Goal: Information Seeking & Learning: Learn about a topic

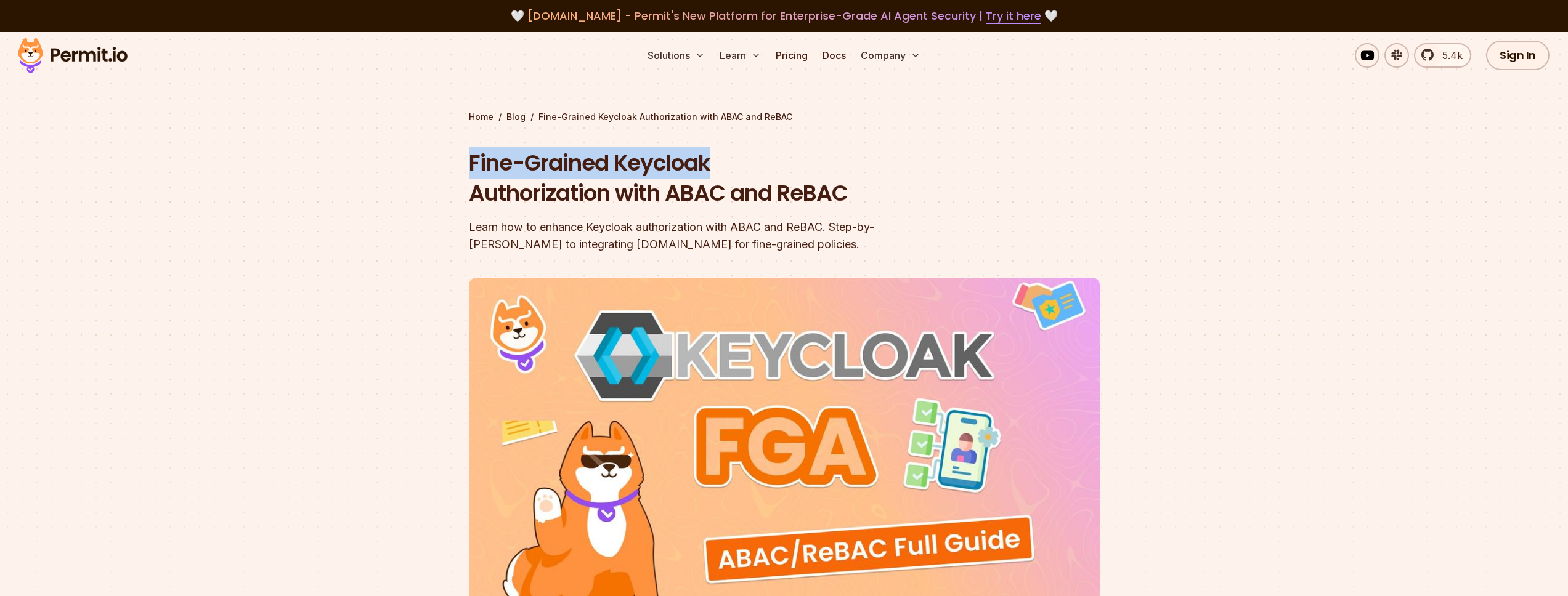
drag, startPoint x: 437, startPoint y: 165, endPoint x: 731, endPoint y: 165, distance: 294.0
click at [731, 165] on section "Home / Blog / Fine-Grained Keycloak Authorization with ABAC and ReBAC Fine-Grai…" at bounding box center [784, 380] width 1568 height 696
click at [557, 164] on h1 "Fine-Grained Keycloak Authorization with ABAC and ReBAC" at bounding box center [705, 178] width 473 height 61
click at [672, 162] on h1 "Fine-Grained Keycloak Authorization with ABAC and ReBAC" at bounding box center [705, 178] width 473 height 61
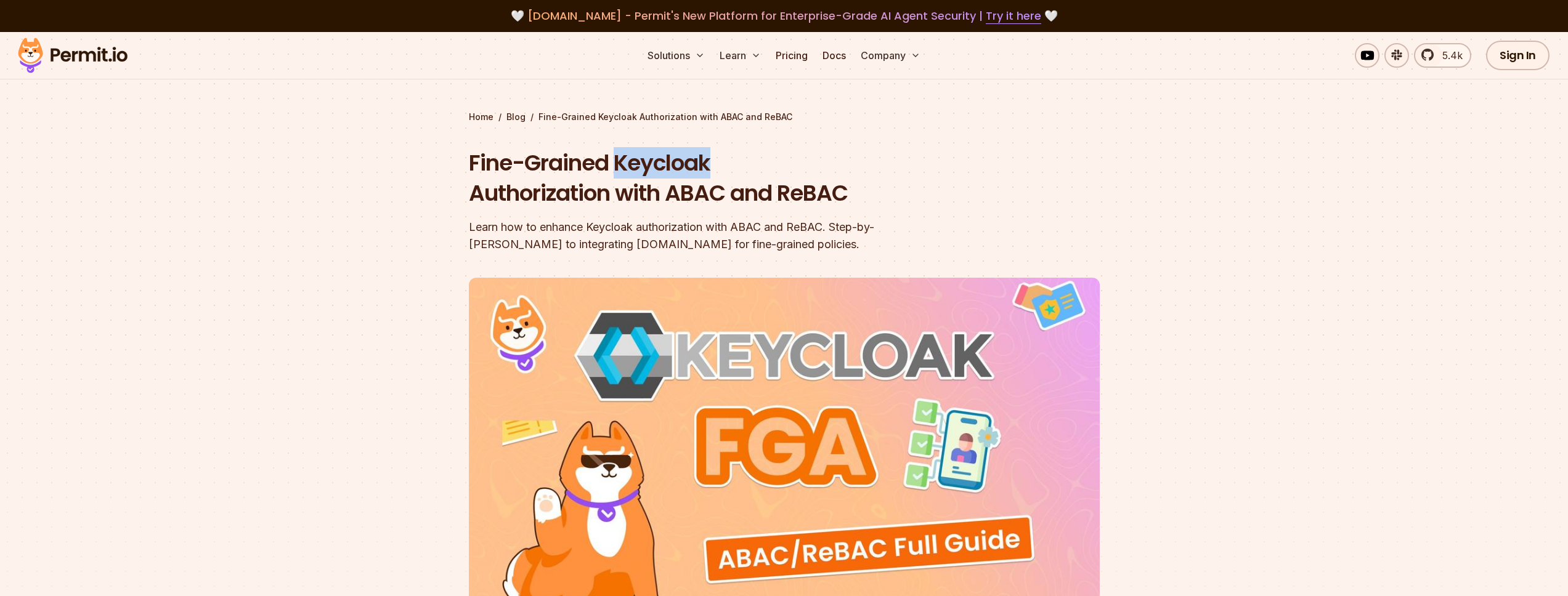
click at [672, 162] on h1 "Fine-Grained Keycloak Authorization with ABAC and ReBAC" at bounding box center [705, 178] width 473 height 61
click at [346, 259] on section "Home / Blog / Fine-Grained Keycloak Authorization with ABAC and ReBAC Fine-Grai…" at bounding box center [784, 380] width 1568 height 696
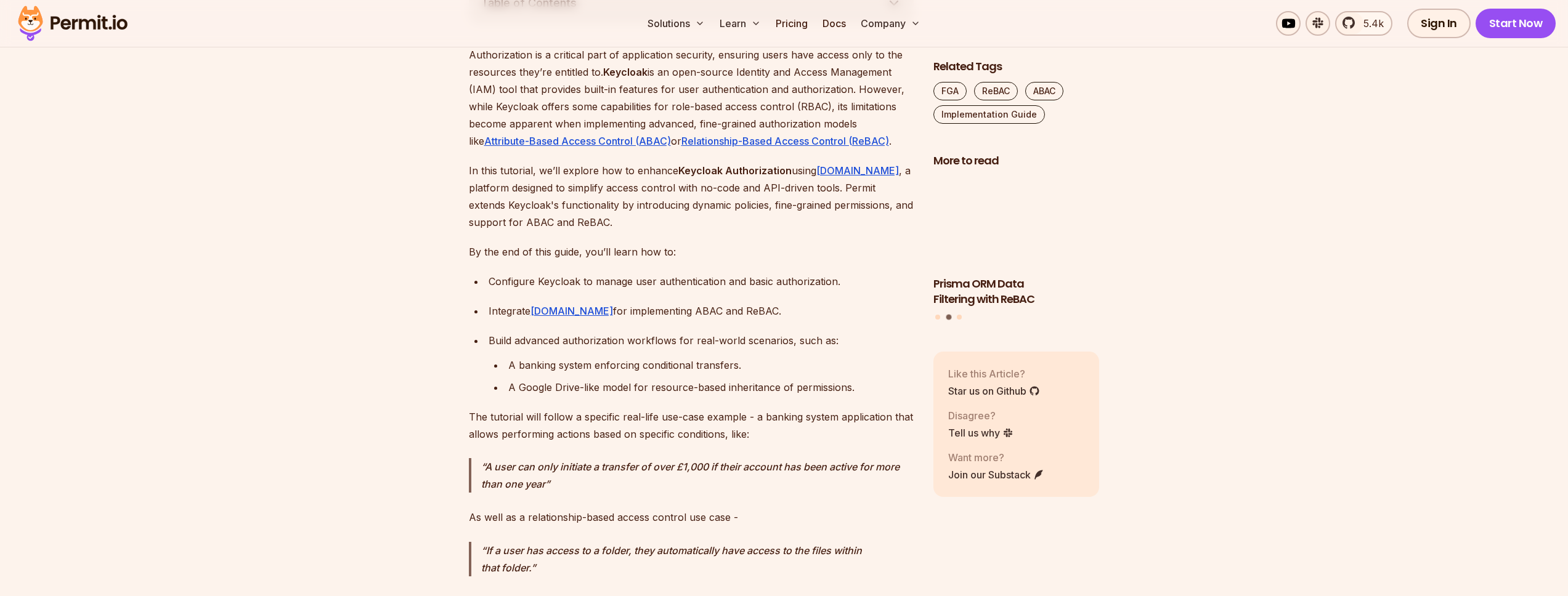
scroll to position [776, 0]
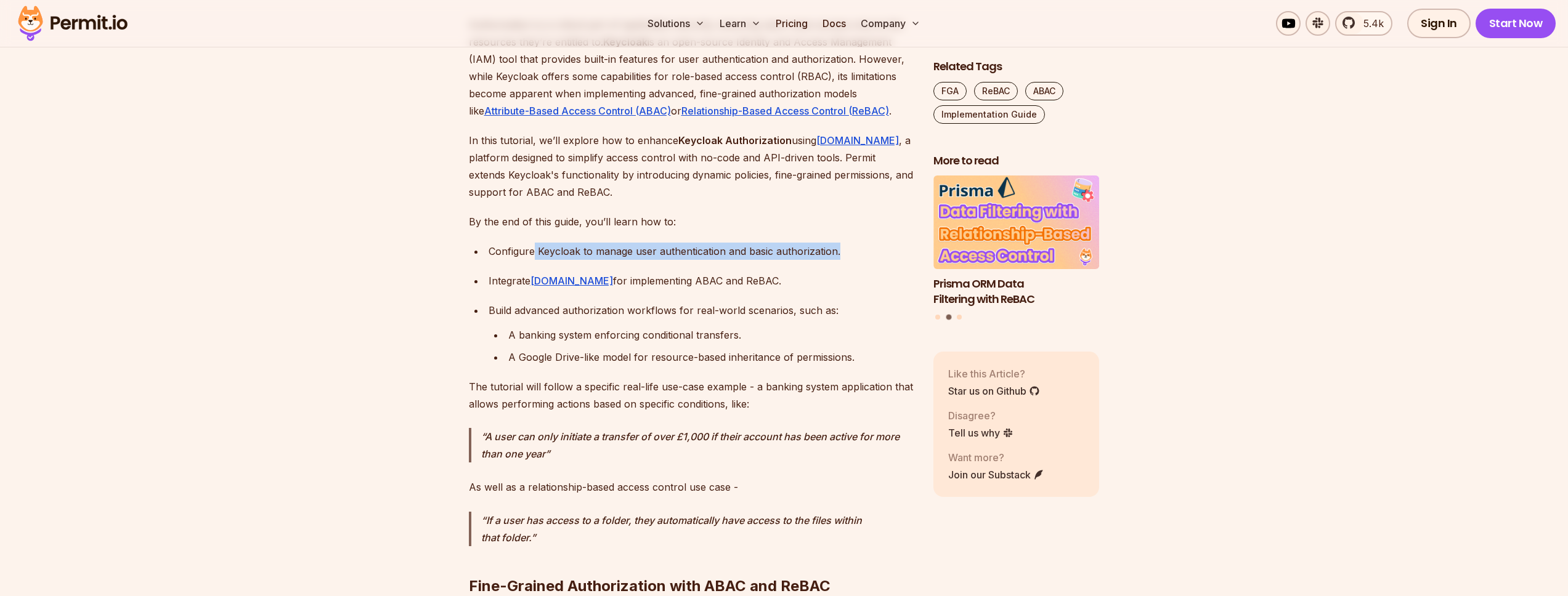
drag, startPoint x: 858, startPoint y: 249, endPoint x: 531, endPoint y: 245, distance: 327.0
click at [532, 245] on div "Configure Keycloak to manage user authentication and basic authorization." at bounding box center [701, 251] width 425 height 17
drag, startPoint x: 593, startPoint y: 251, endPoint x: 713, endPoint y: 253, distance: 120.0
click at [723, 253] on div "Configure Keycloak to manage user authentication and basic authorization." at bounding box center [701, 251] width 425 height 17
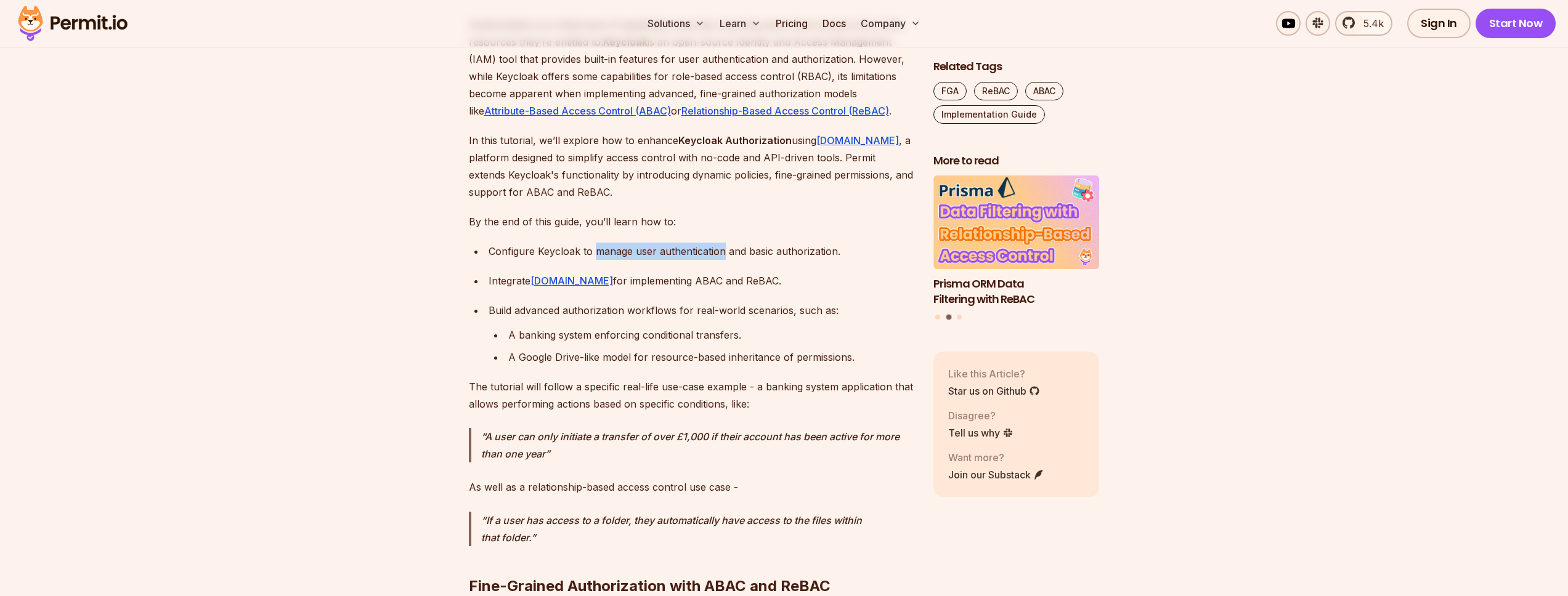
click at [713, 253] on div "Configure Keycloak to manage user authentication and basic authorization." at bounding box center [701, 251] width 425 height 17
click at [751, 254] on div "Configure Keycloak to manage user authentication and basic authorization." at bounding box center [701, 251] width 425 height 17
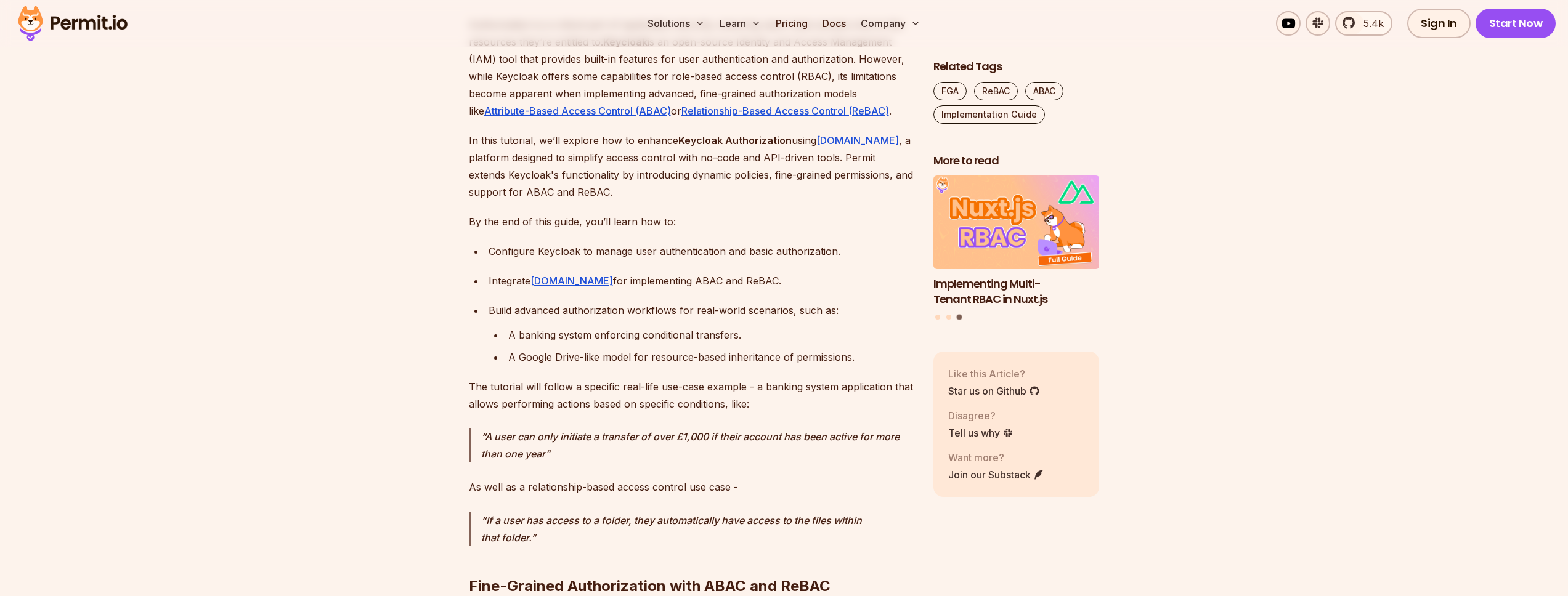
click at [798, 253] on div "Configure Keycloak to manage user authentication and basic authorization." at bounding box center [701, 251] width 425 height 17
click at [797, 253] on div "Configure Keycloak to manage user authentication and basic authorization." at bounding box center [701, 251] width 425 height 17
drag, startPoint x: 852, startPoint y: 255, endPoint x: 670, endPoint y: 252, distance: 182.0
click at [670, 252] on div "Configure Keycloak to manage user authentication and basic authorization." at bounding box center [701, 251] width 425 height 17
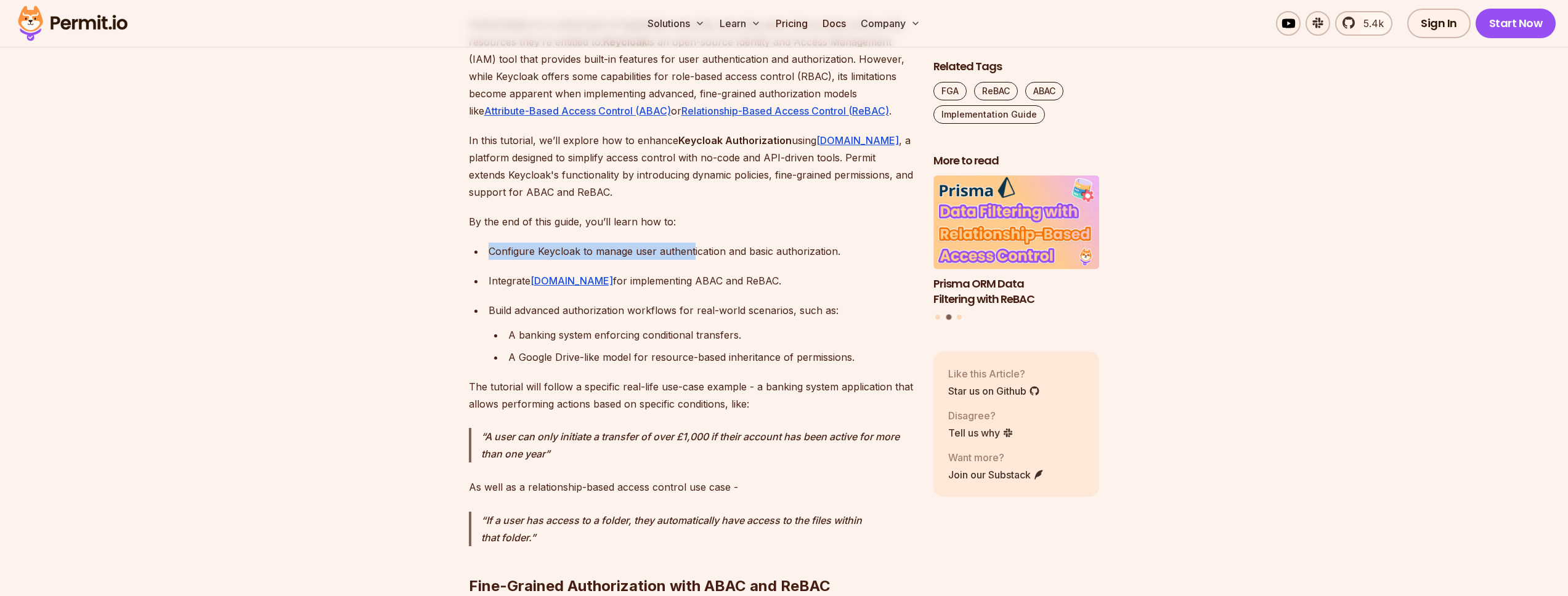
drag, startPoint x: 489, startPoint y: 251, endPoint x: 696, endPoint y: 252, distance: 207.0
click at [696, 252] on div "Configure Keycloak to manage user authentication and basic authorization." at bounding box center [701, 251] width 425 height 17
click at [696, 252] on div "Configure Keycloak to manage user authentication and basic authorization." at bounding box center [701, 251] width 425 height 17
click at [685, 253] on div "Configure Keycloak to manage user authentication and basic authorization." at bounding box center [701, 251] width 425 height 17
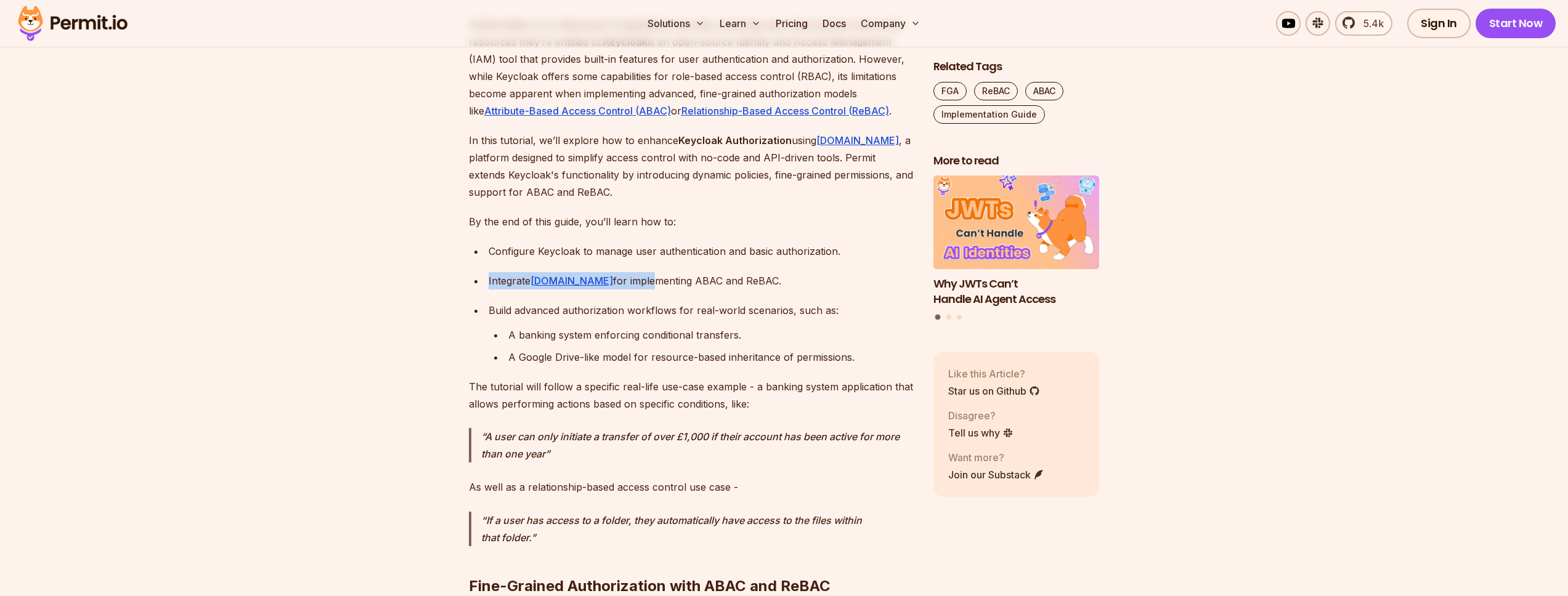
drag, startPoint x: 486, startPoint y: 282, endPoint x: 614, endPoint y: 279, distance: 128.0
click at [614, 279] on li "Integrate [DOMAIN_NAME] for implementing ABAC and ReBAC." at bounding box center [699, 281] width 429 height 17
click at [620, 281] on div "Integrate [DOMAIN_NAME] for implementing ABAC and ReBAC." at bounding box center [701, 281] width 425 height 17
drag, startPoint x: 705, startPoint y: 277, endPoint x: 753, endPoint y: 275, distance: 48.0
click at [753, 275] on div "Integrate [DOMAIN_NAME] for implementing ABAC and ReBAC." at bounding box center [701, 281] width 425 height 17
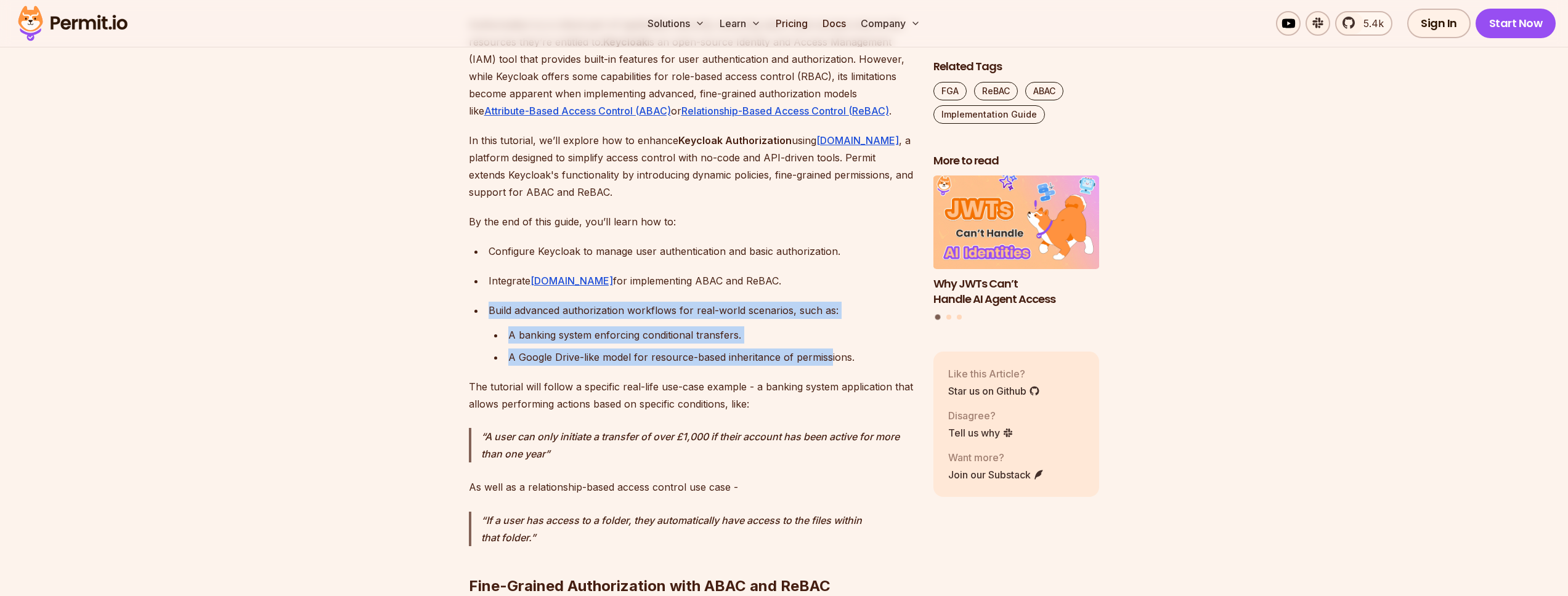
drag, startPoint x: 488, startPoint y: 312, endPoint x: 829, endPoint y: 353, distance: 343.5
click at [829, 353] on li "Build advanced authorization workflows for real-world scenarios, such as: A ban…" at bounding box center [699, 334] width 429 height 64
click at [829, 352] on div "A Google Drive-like model for resource-based inheritance of permissions." at bounding box center [711, 357] width 405 height 17
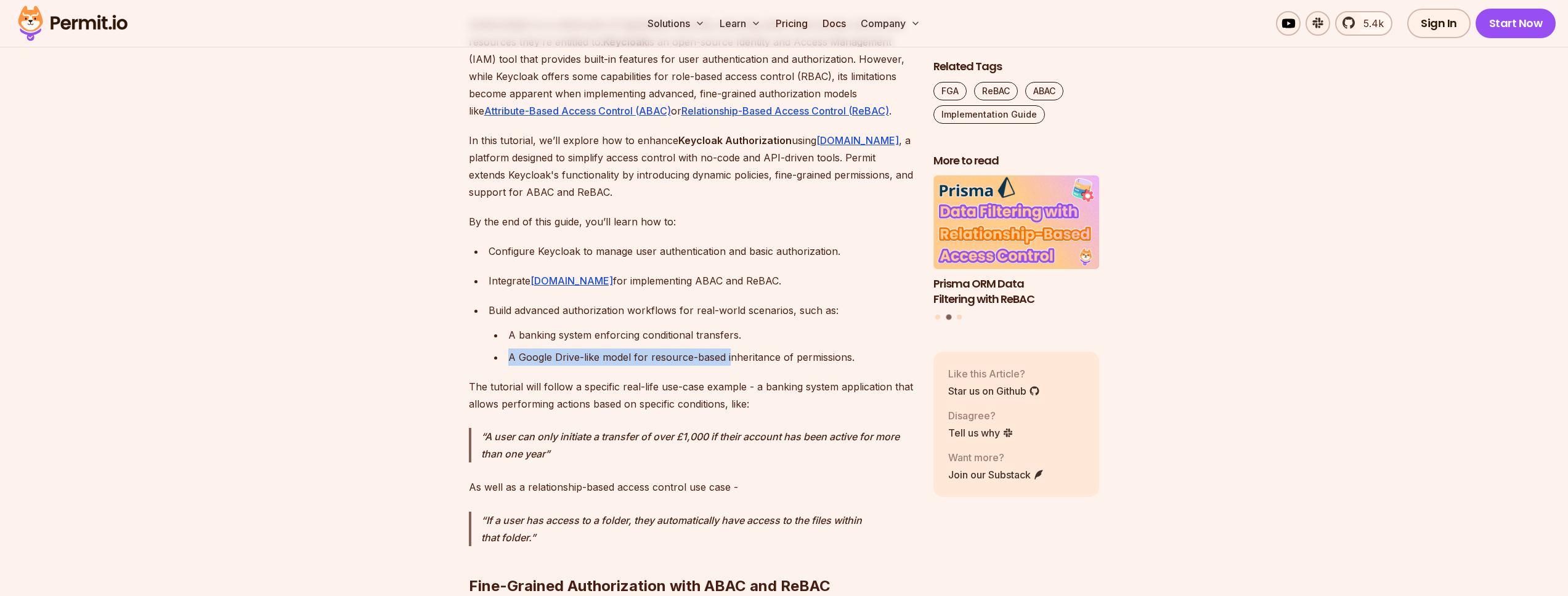
drag, startPoint x: 506, startPoint y: 360, endPoint x: 728, endPoint y: 356, distance: 222.0
click at [728, 356] on li "A Google Drive-like model for resource-based inheritance of permissions." at bounding box center [709, 357] width 409 height 17
click at [718, 356] on div "A Google Drive-like model for resource-based inheritance of permissions." at bounding box center [711, 357] width 405 height 17
click at [670, 352] on div "A Google Drive-like model for resource-based inheritance of permissions." at bounding box center [711, 357] width 405 height 17
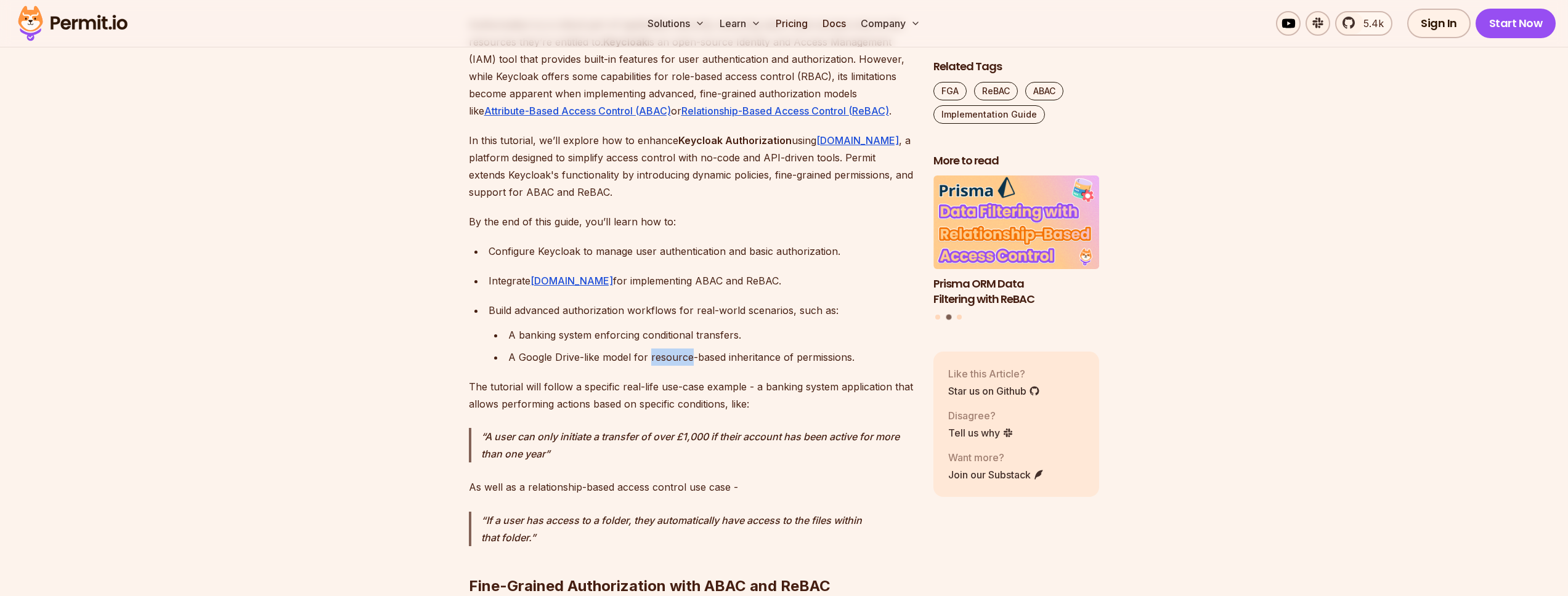
click at [670, 352] on div "A Google Drive-like model for resource-based inheritance of permissions." at bounding box center [711, 357] width 405 height 17
click at [698, 357] on div "A Google Drive-like model for resource-based inheritance of permissions." at bounding box center [711, 357] width 405 height 17
click at [755, 356] on div "A Google Drive-like model for resource-based inheritance of permissions." at bounding box center [711, 357] width 405 height 17
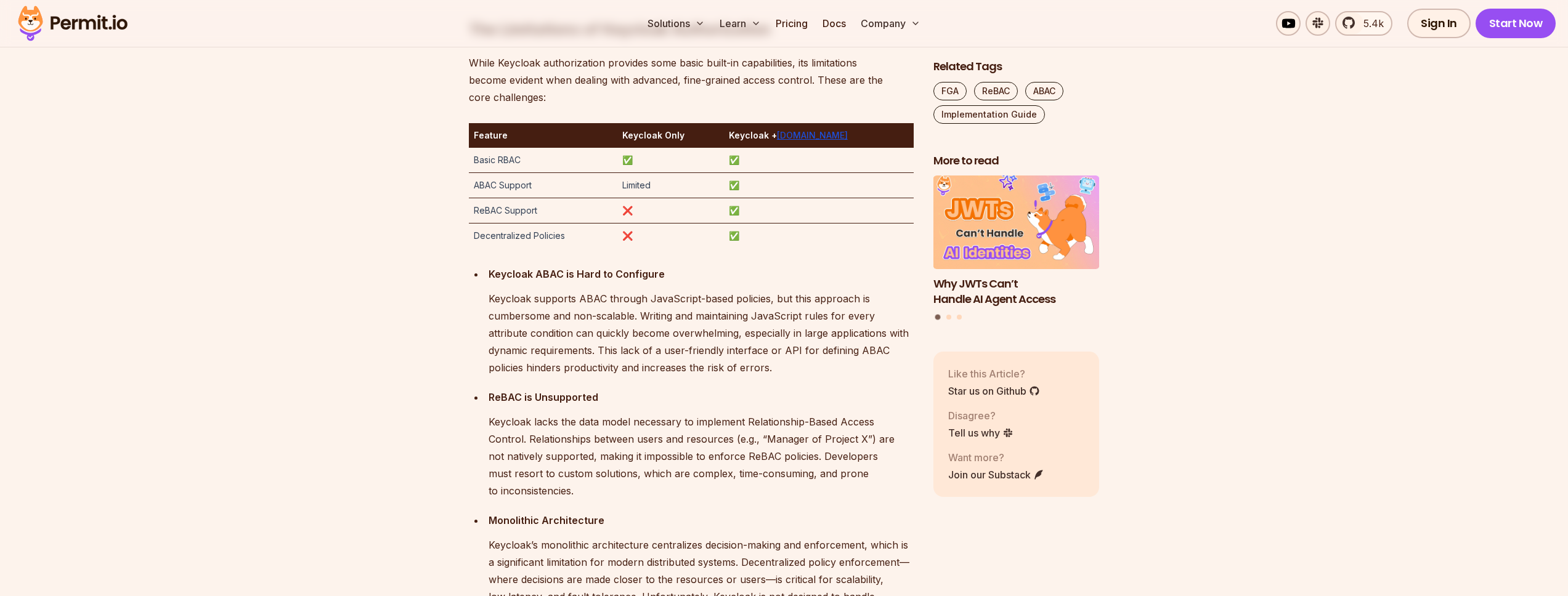
scroll to position [1996, 0]
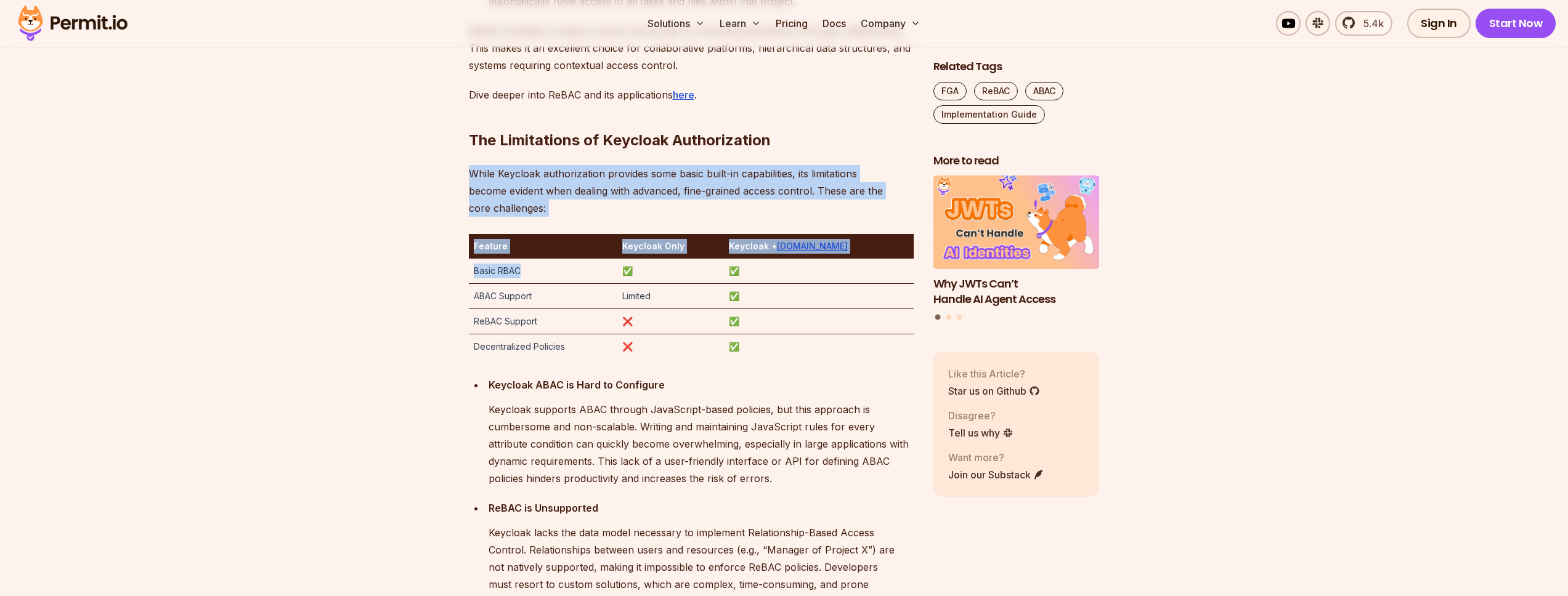
drag, startPoint x: 497, startPoint y: 269, endPoint x: 524, endPoint y: 273, distance: 27.3
click at [524, 273] on td "Basic RBAC" at bounding box center [543, 271] width 149 height 25
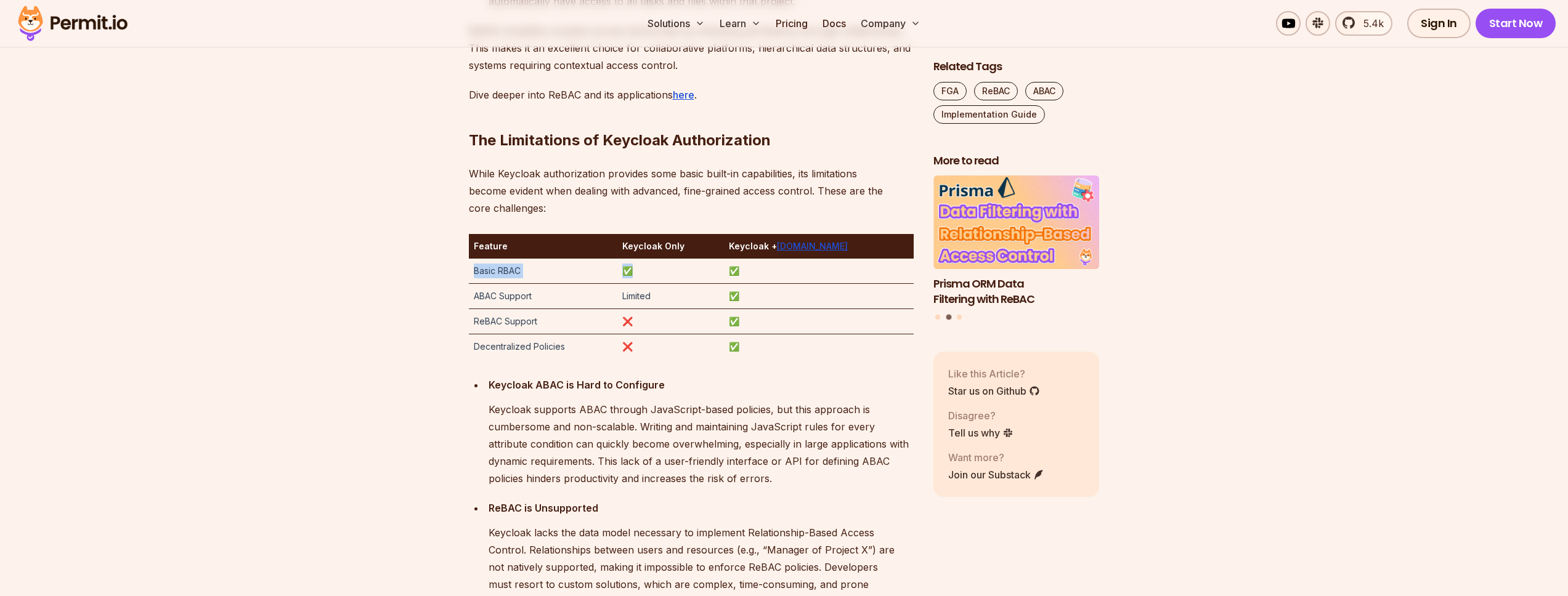
drag, startPoint x: 662, startPoint y: 274, endPoint x: 472, endPoint y: 263, distance: 190.3
click at [472, 263] on tr "Basic RBAC ✅ ✅" at bounding box center [692, 271] width 445 height 25
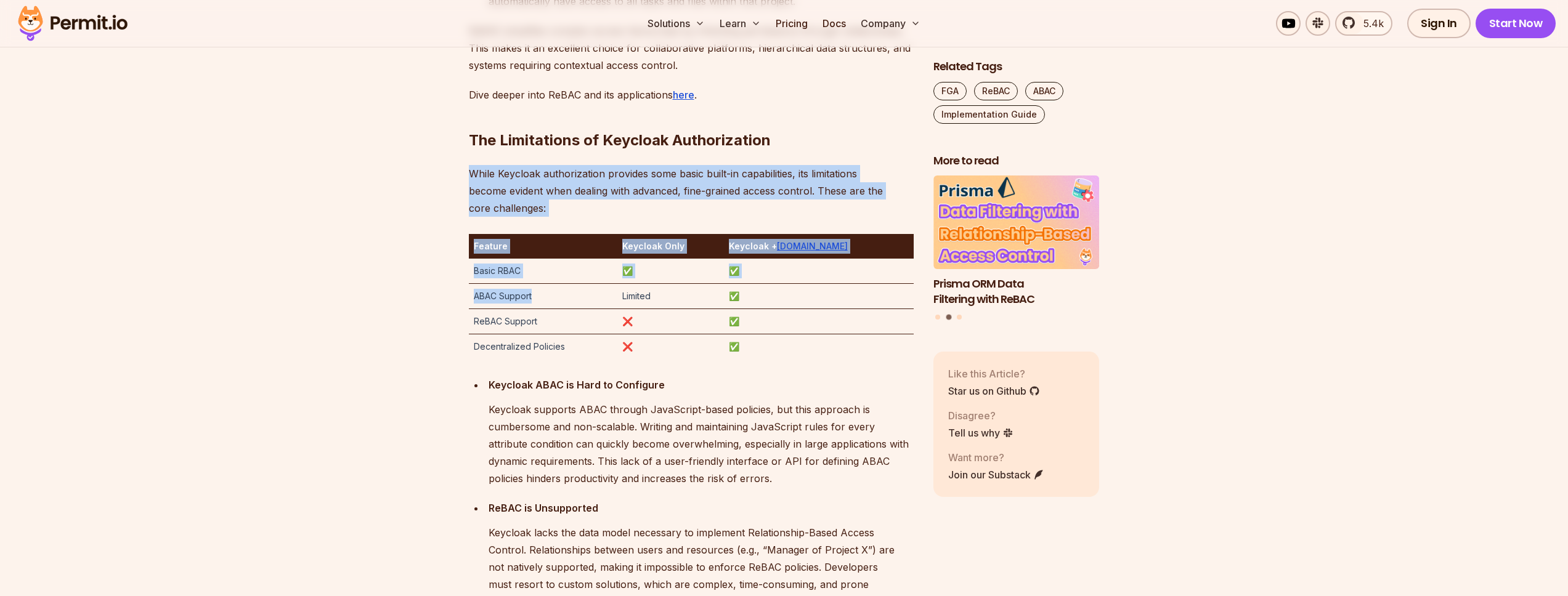
drag, startPoint x: 460, startPoint y: 288, endPoint x: 541, endPoint y: 299, distance: 81.7
click at [539, 299] on td "ABAC Support" at bounding box center [543, 297] width 149 height 25
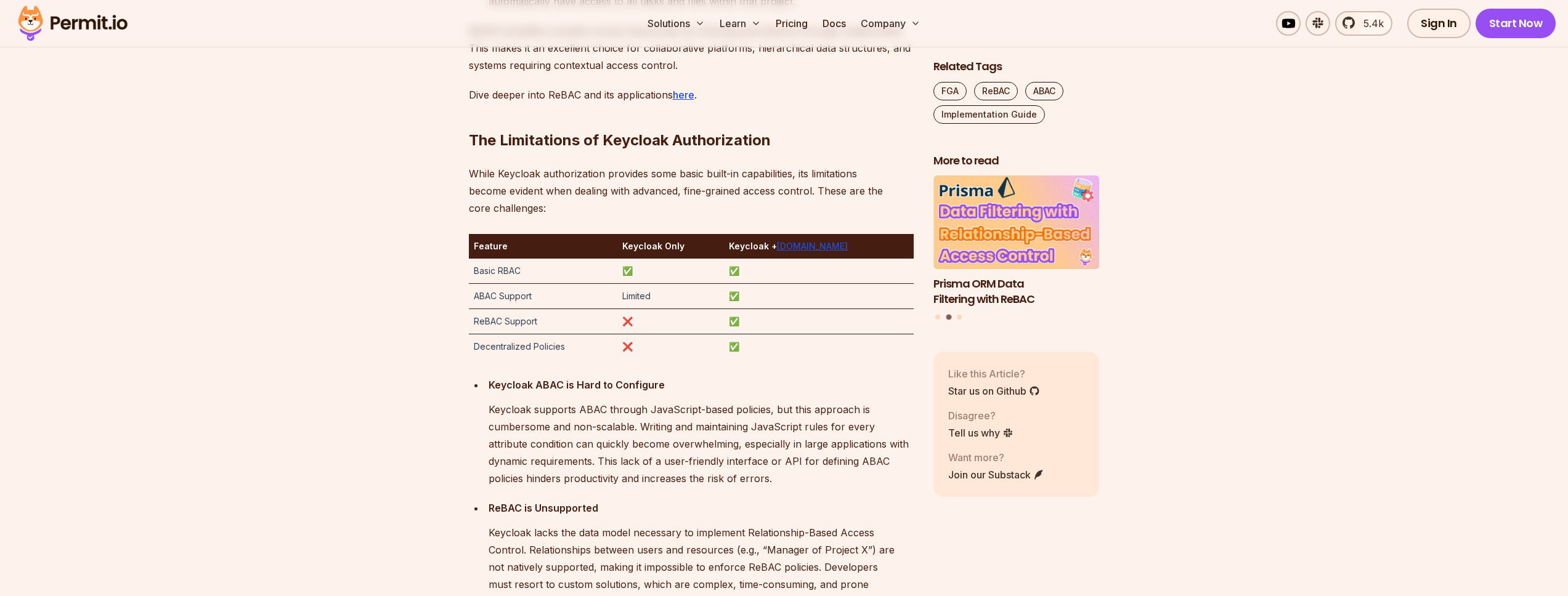
drag, startPoint x: 502, startPoint y: 294, endPoint x: 603, endPoint y: 301, distance: 101.2
click at [603, 301] on td "ABAC Support" at bounding box center [543, 297] width 149 height 25
click at [477, 298] on td "ABAC Support" at bounding box center [543, 297] width 149 height 25
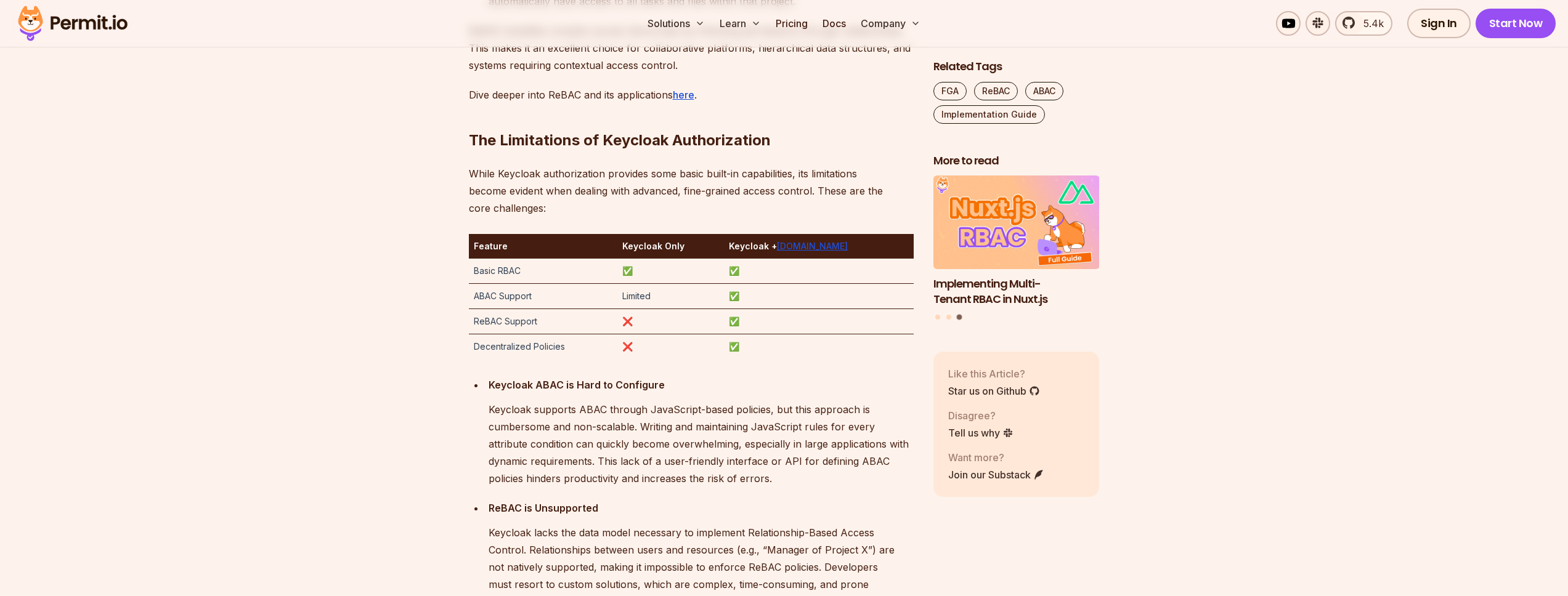
click at [539, 299] on td "ABAC Support" at bounding box center [543, 297] width 149 height 25
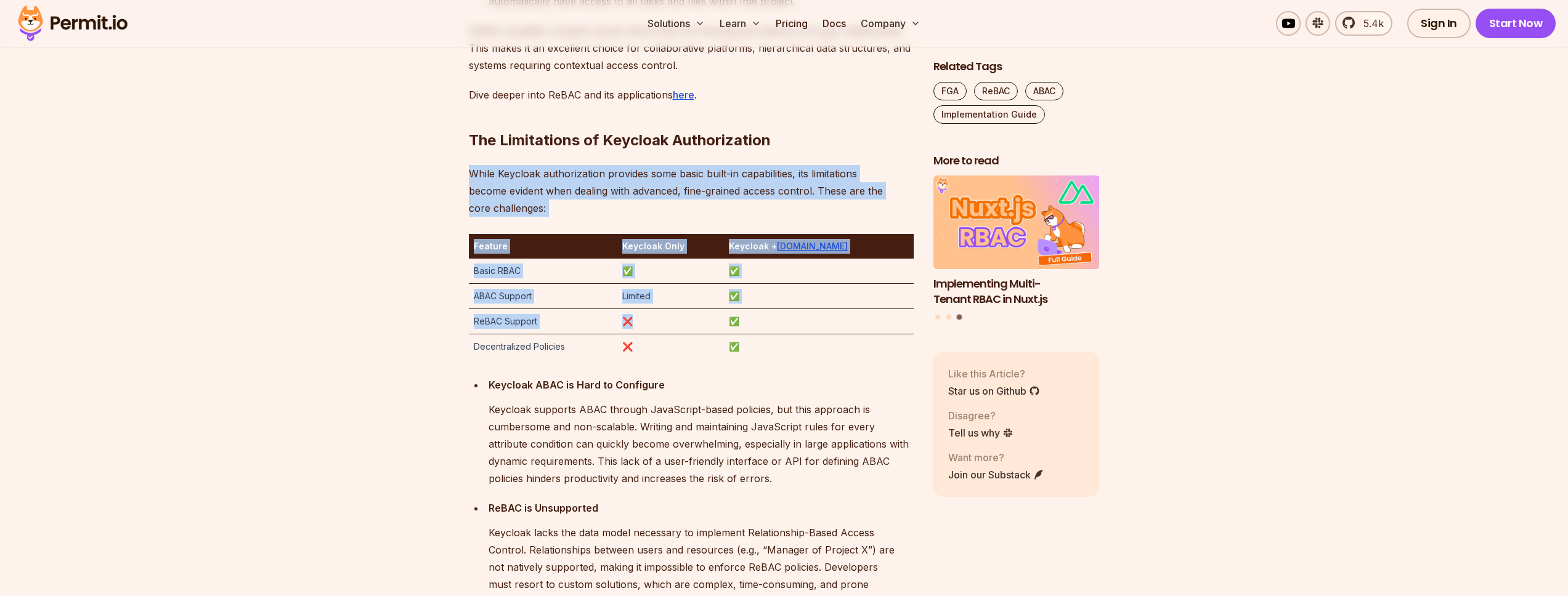
drag, startPoint x: 468, startPoint y: 326, endPoint x: 706, endPoint y: 319, distance: 238.1
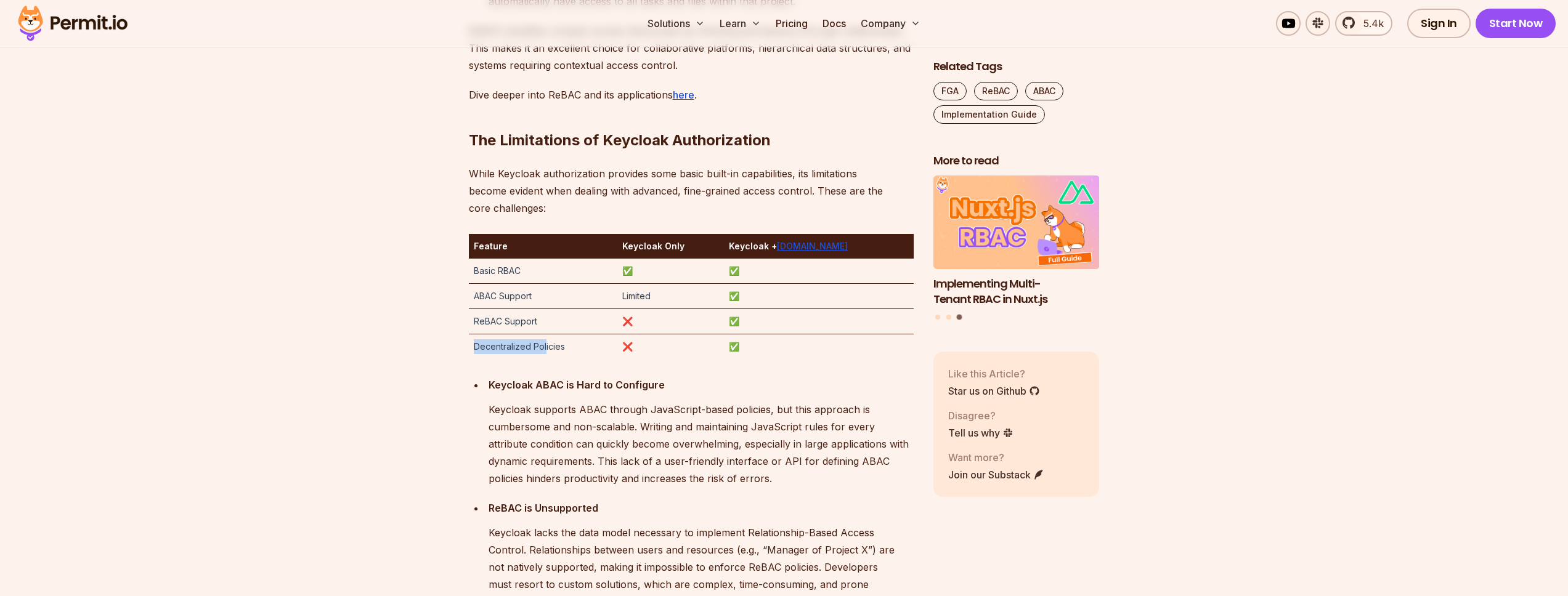
drag, startPoint x: 471, startPoint y: 349, endPoint x: 703, endPoint y: 349, distance: 232.0
click at [688, 352] on tr "Decentralized Policies ❌ ✅" at bounding box center [692, 347] width 445 height 25
click at [503, 348] on td "Decentralized Policies" at bounding box center [543, 347] width 149 height 25
click at [540, 350] on td "Decentralized Policies" at bounding box center [543, 347] width 149 height 25
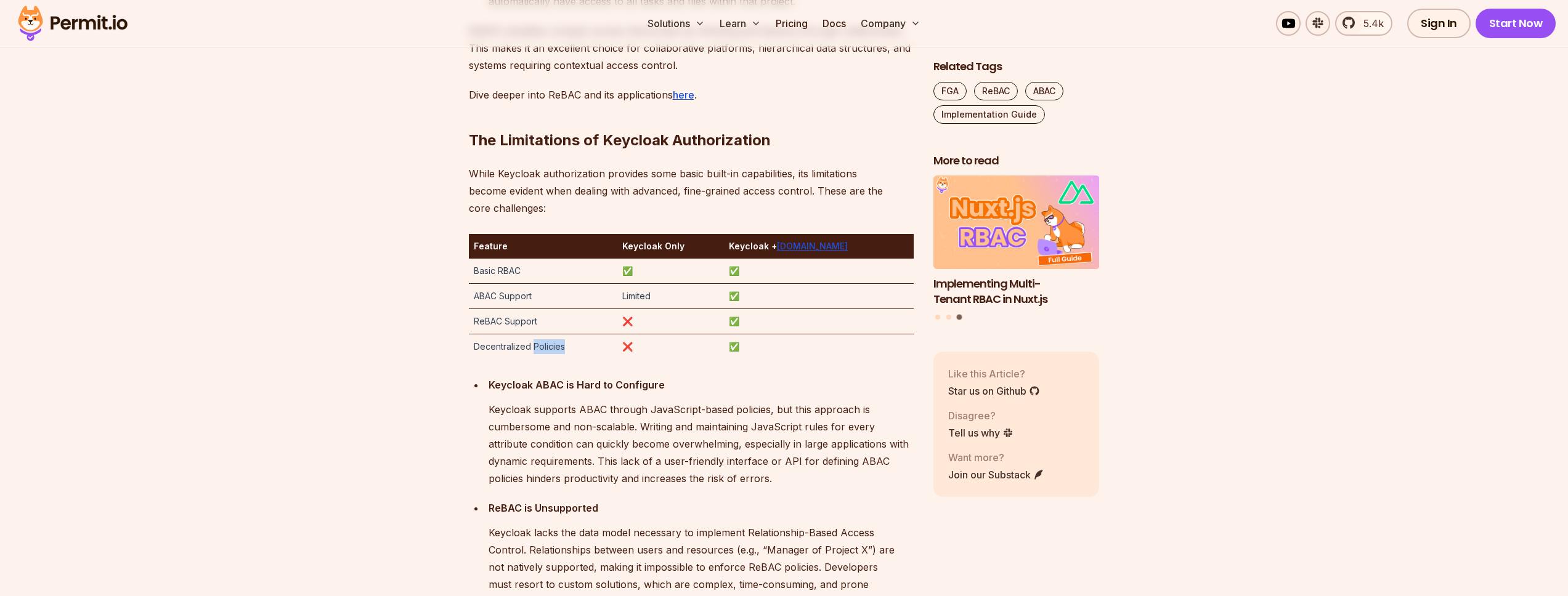
click at [540, 350] on td "Decentralized Policies" at bounding box center [543, 347] width 149 height 25
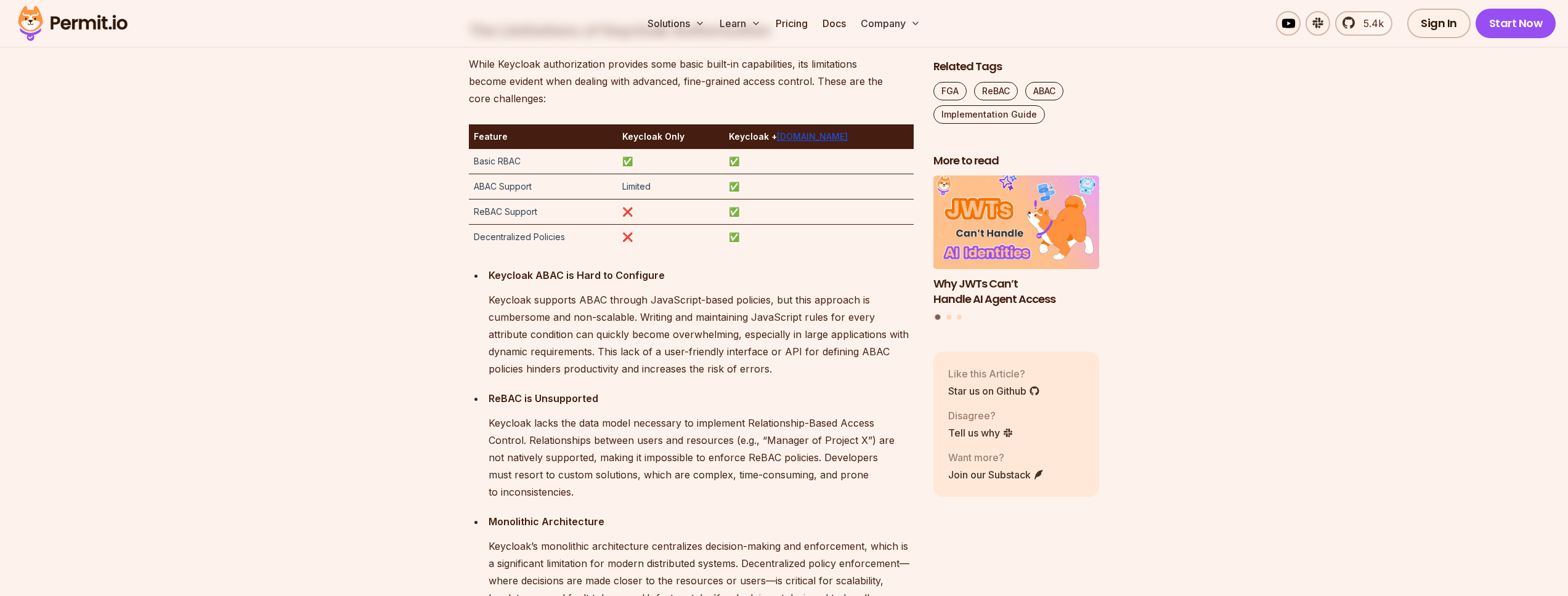
scroll to position [2107, 0]
click at [542, 277] on strong "Keycloak ABAC is Hard to Configure" at bounding box center [576, 274] width 177 height 12
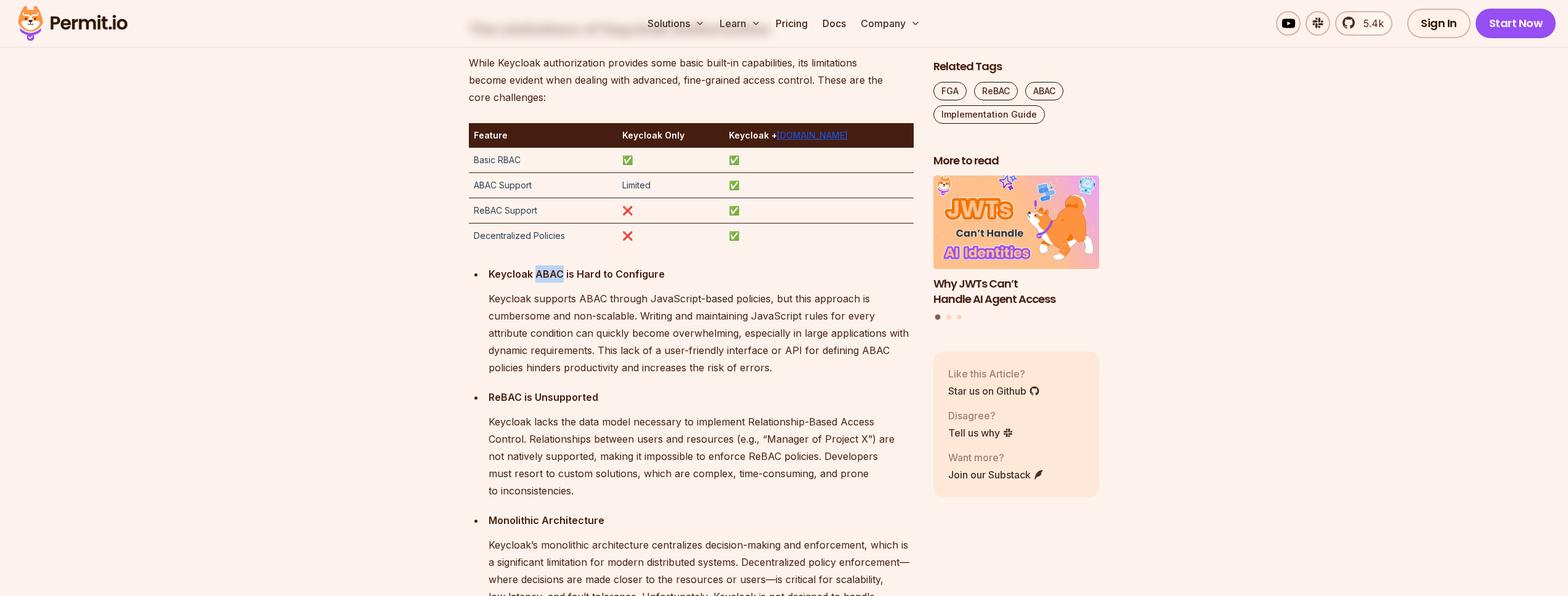
click at [542, 277] on strong "Keycloak ABAC is Hard to Configure" at bounding box center [576, 274] width 177 height 12
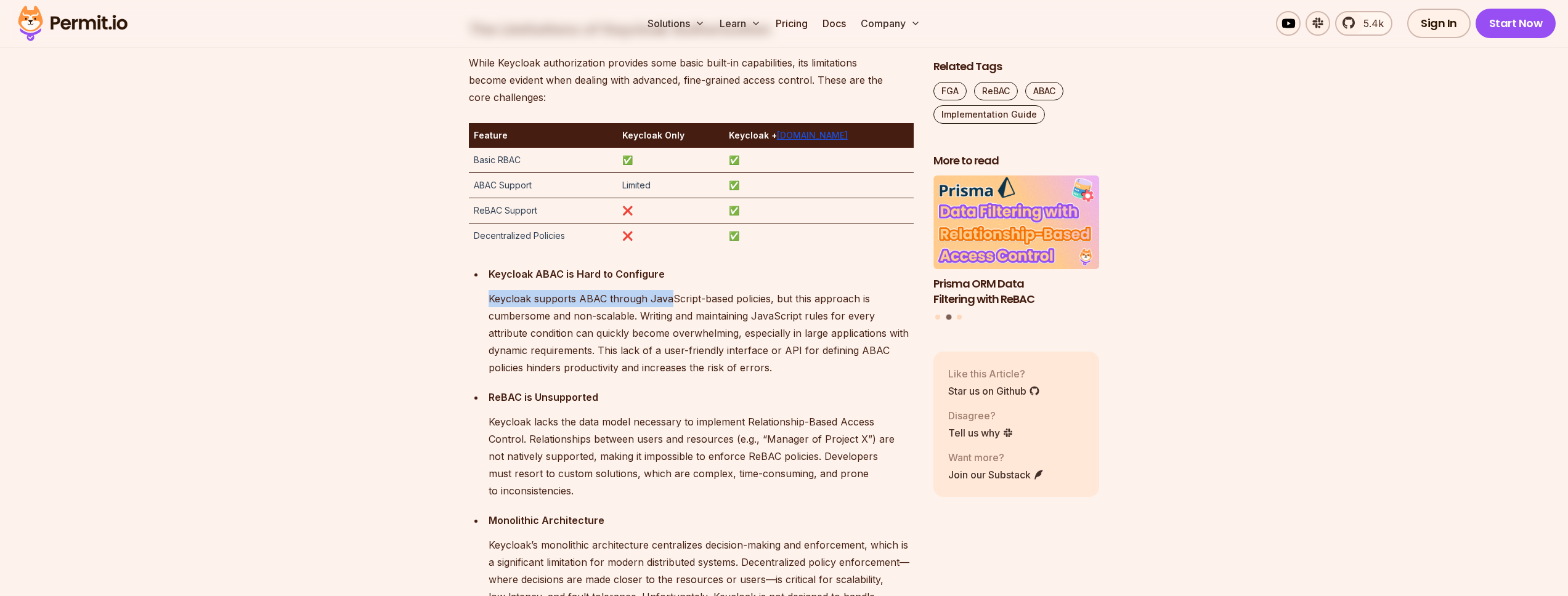
drag, startPoint x: 495, startPoint y: 297, endPoint x: 668, endPoint y: 296, distance: 173.0
click at [668, 296] on p "Keycloak supports ABAC through JavaScript-based policies, but this approach is …" at bounding box center [701, 334] width 425 height 87
click at [661, 297] on p "Keycloak supports ABAC through JavaScript-based policies, but this approach is …" at bounding box center [701, 334] width 425 height 87
drag, startPoint x: 751, startPoint y: 299, endPoint x: 646, endPoint y: 297, distance: 105.0
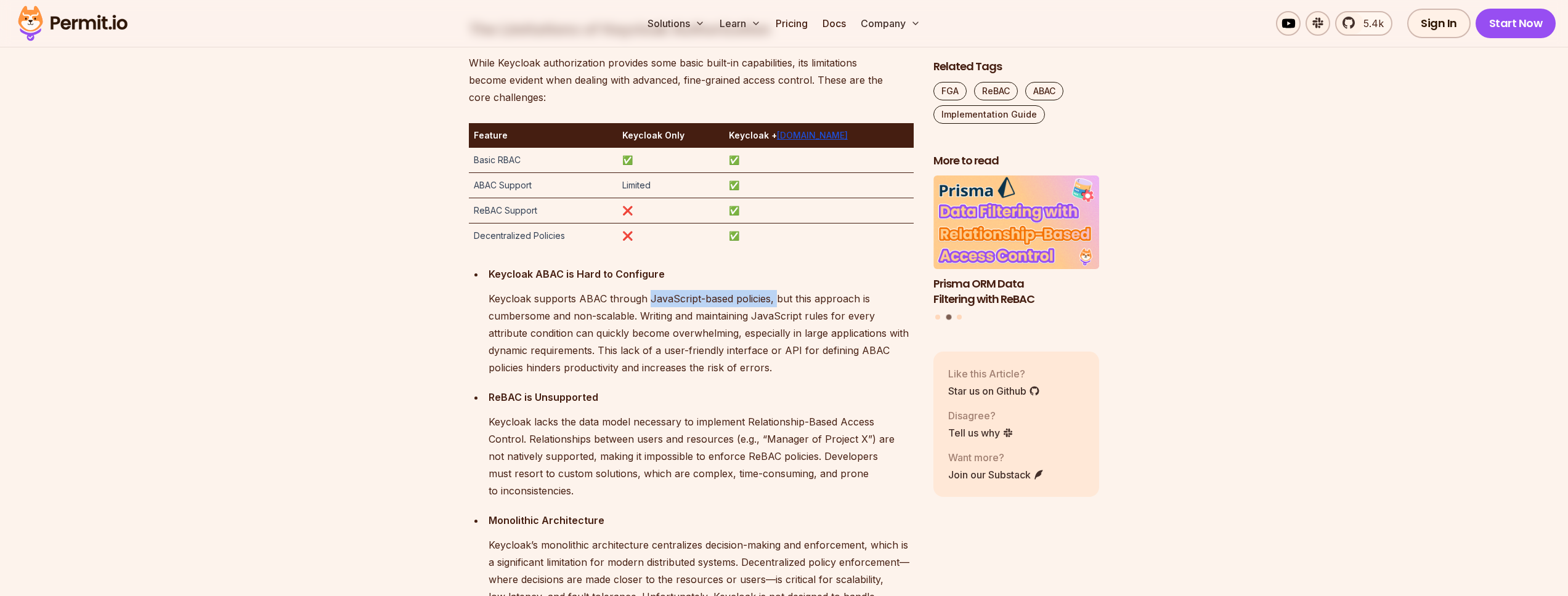
click at [646, 297] on p "Keycloak supports ABAC through JavaScript-based policies, but this approach is …" at bounding box center [701, 334] width 425 height 87
click at [843, 319] on p "Keycloak supports ABAC through JavaScript-based policies, but this approach is …" at bounding box center [701, 334] width 425 height 87
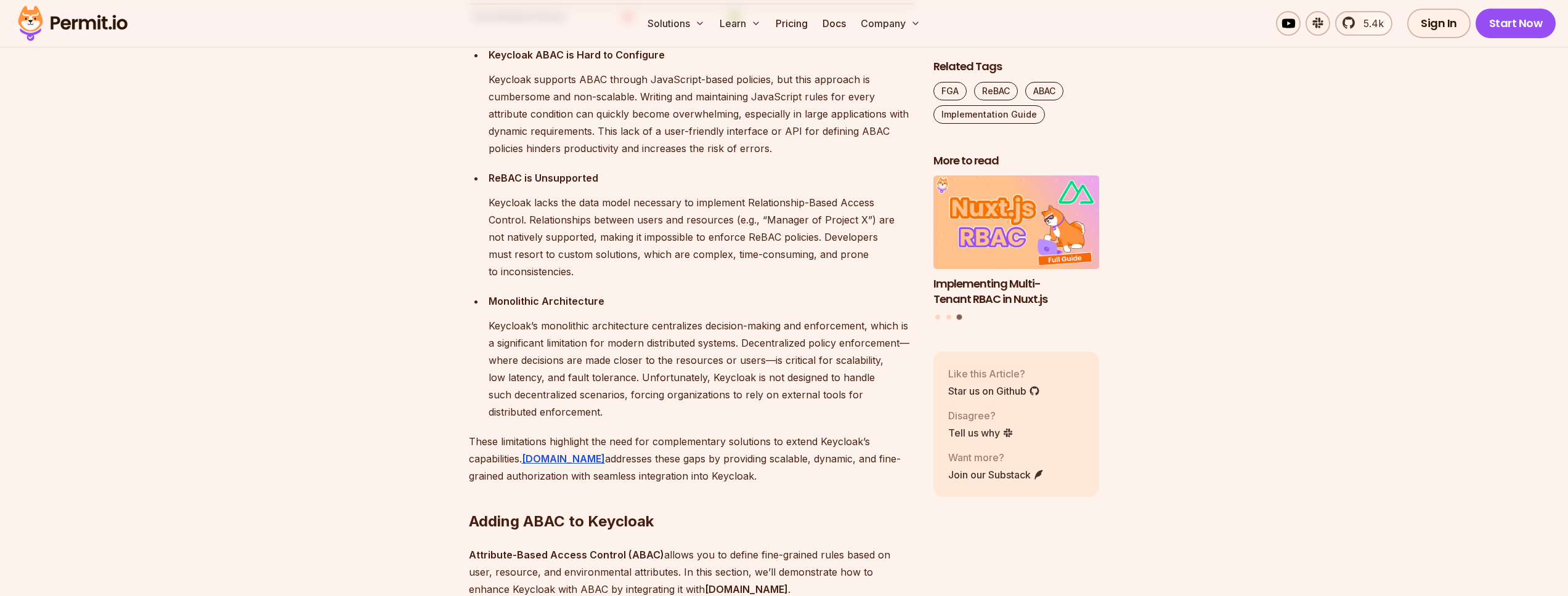
scroll to position [2328, 0]
drag, startPoint x: 510, startPoint y: 176, endPoint x: 625, endPoint y: 174, distance: 115.0
click at [625, 174] on li "ReBAC is Unsupported Keycloak lacks the data model necessary to implement Relat…" at bounding box center [699, 222] width 429 height 111
drag, startPoint x: 487, startPoint y: 284, endPoint x: 615, endPoint y: 286, distance: 128.0
click at [603, 290] on li "Monolithic Architecture Keycloak’s monolithic architecture centralizes decision…" at bounding box center [699, 354] width 429 height 128
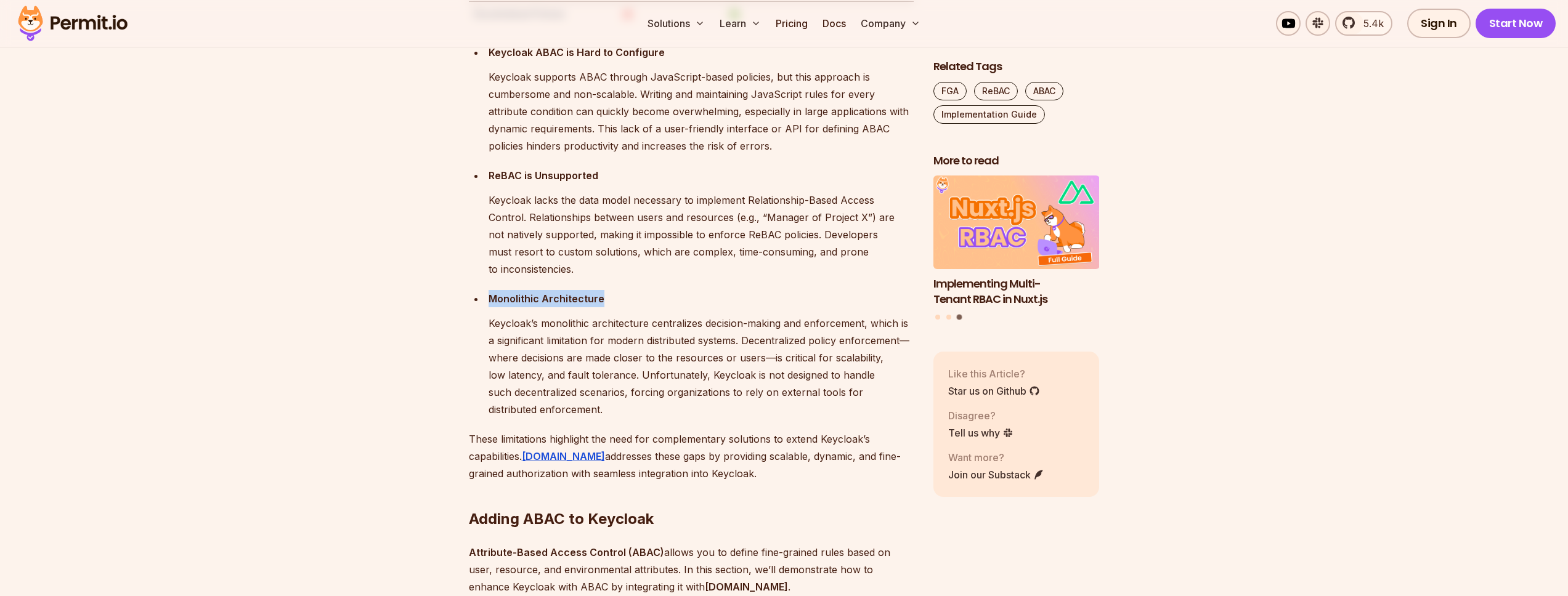
drag, startPoint x: 618, startPoint y: 289, endPoint x: 597, endPoint y: 289, distance: 21.0
click at [619, 290] on p "Monolithic Architecture" at bounding box center [701, 299] width 425 height 17
click at [695, 314] on p "Keycloak’s monolithic architecture centralizes decision-making and enforcement,…" at bounding box center [701, 366] width 425 height 104
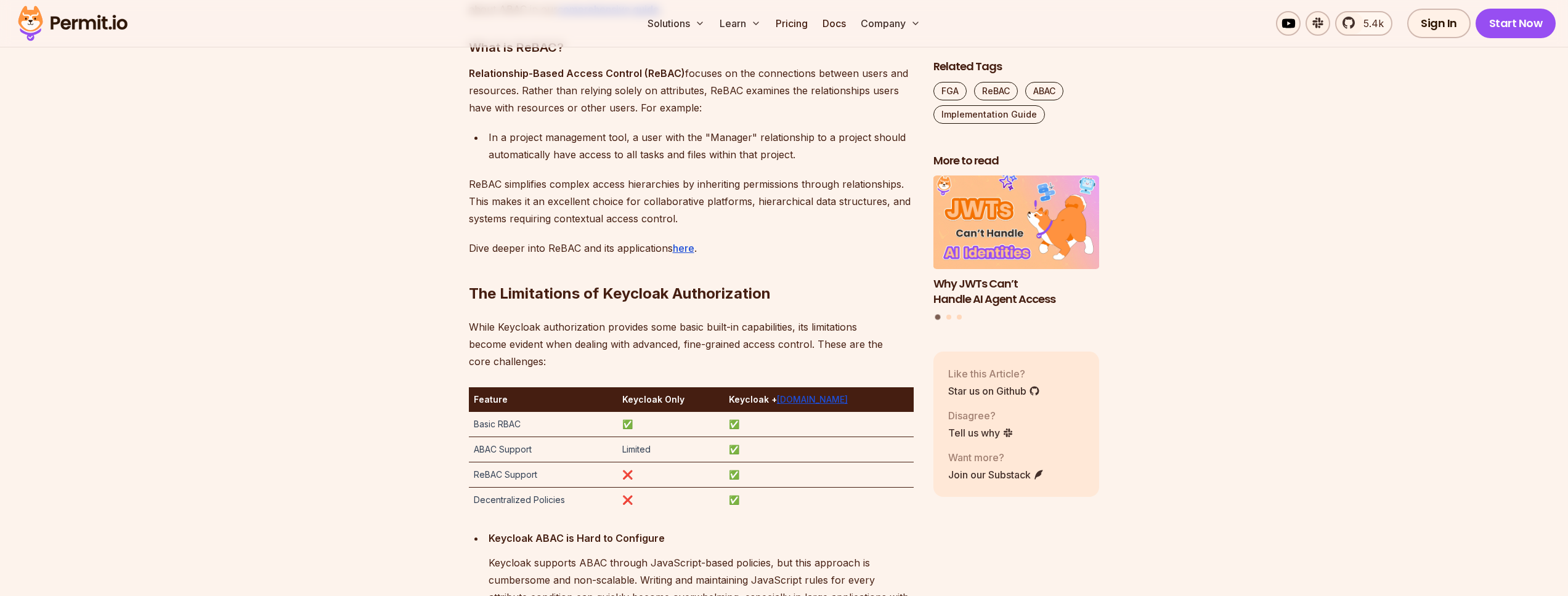
scroll to position [1885, 0]
